Goal: Information Seeking & Learning: Learn about a topic

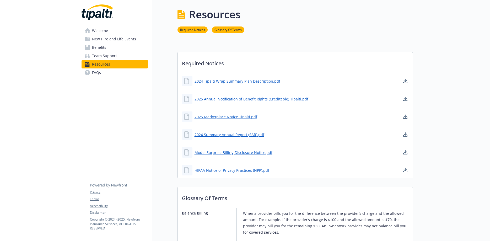
click at [105, 50] on span "Benefits" at bounding box center [99, 47] width 14 height 8
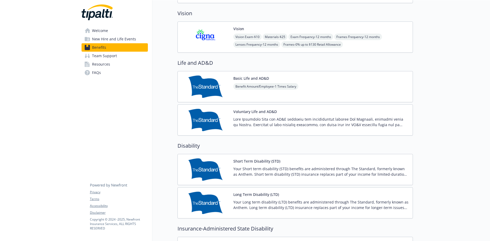
scroll to position [179, 0]
